Goal: Navigation & Orientation: Find specific page/section

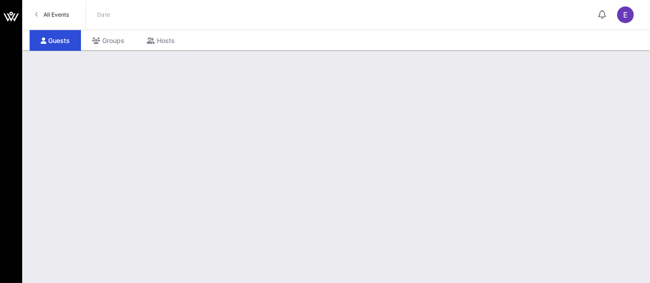
click at [64, 15] on span "All Events" at bounding box center [55, 14] width 25 height 7
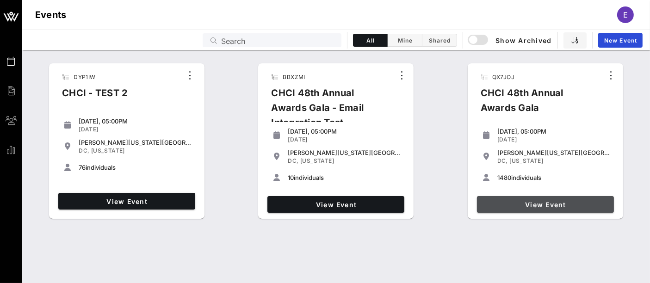
click at [557, 203] on span "View Event" at bounding box center [544, 205] width 129 height 8
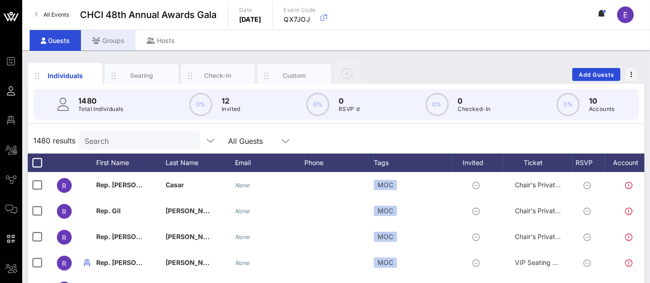
click at [113, 43] on div "Groups" at bounding box center [108, 40] width 55 height 21
